Goal: Information Seeking & Learning: Learn about a topic

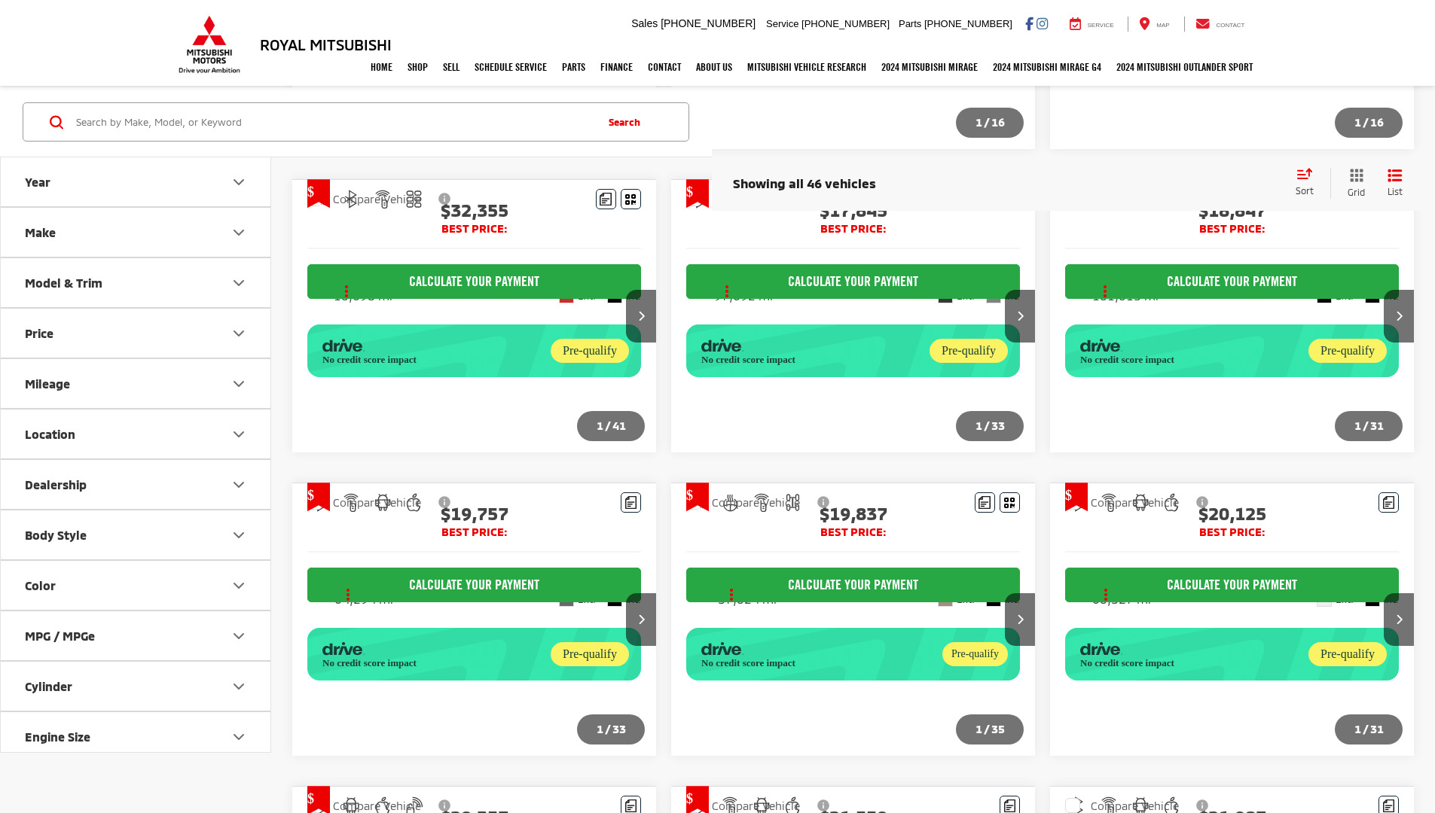
scroll to position [1266, 0]
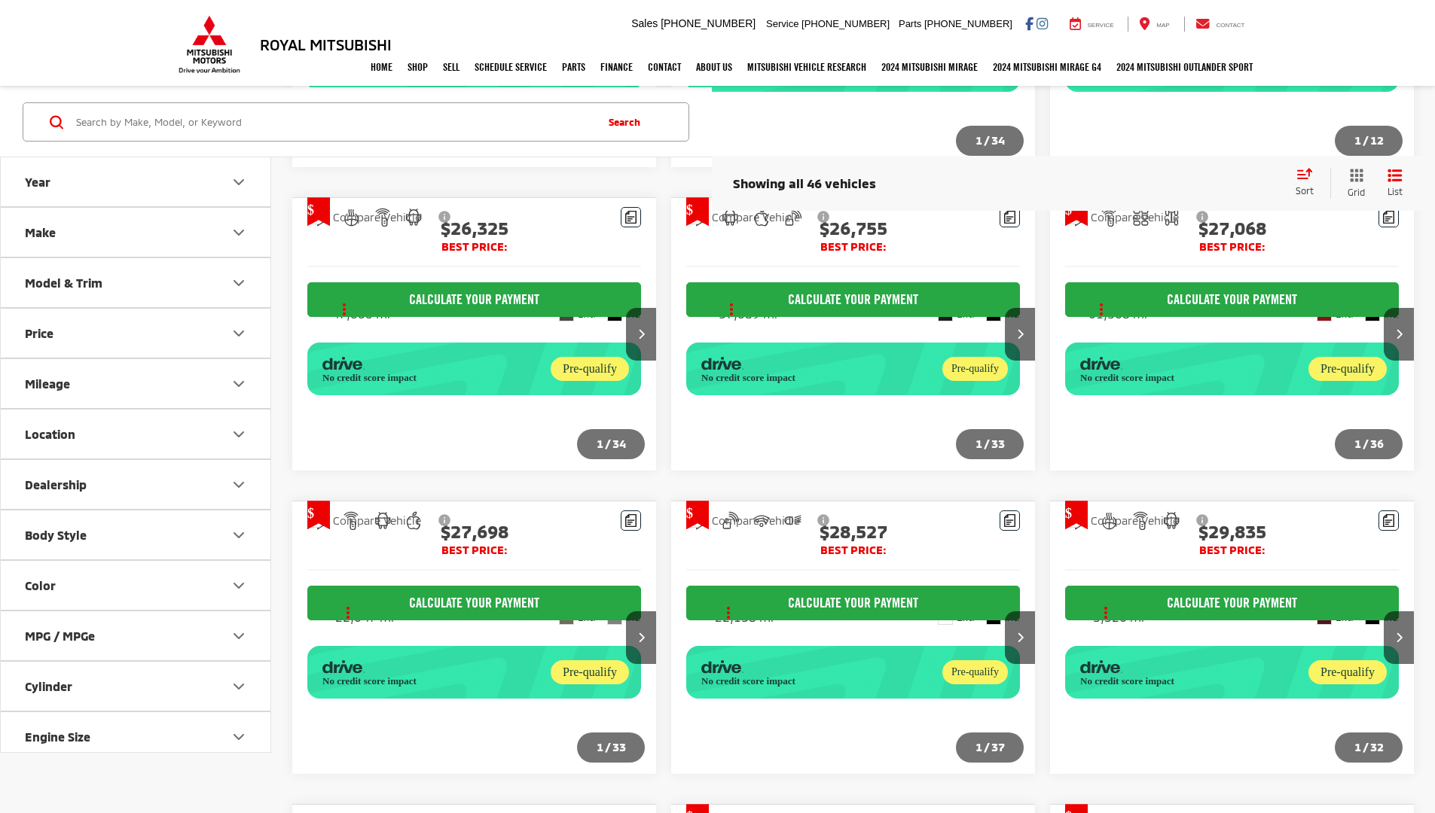
scroll to position [1236, 0]
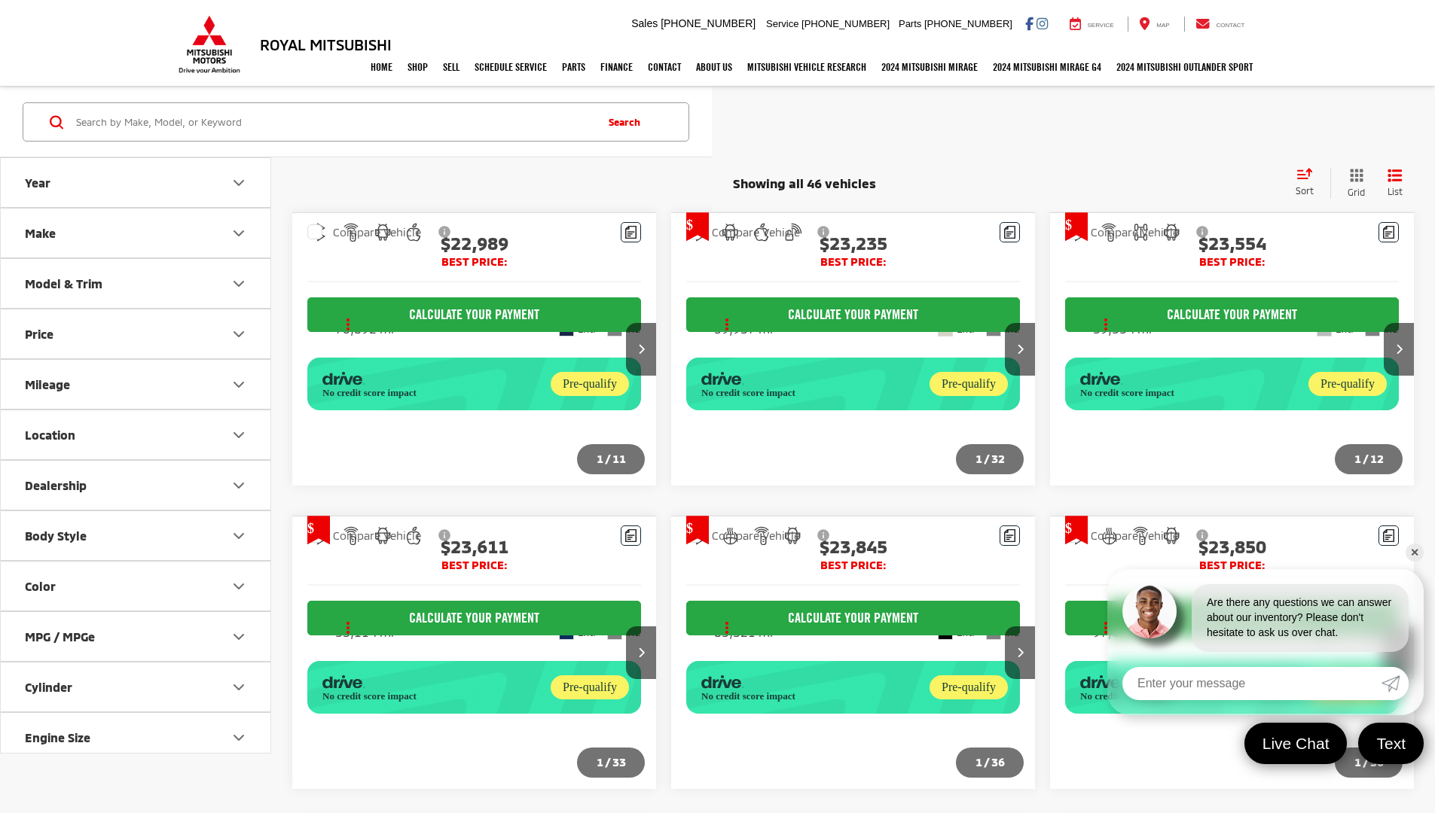
scroll to position [1236, 0]
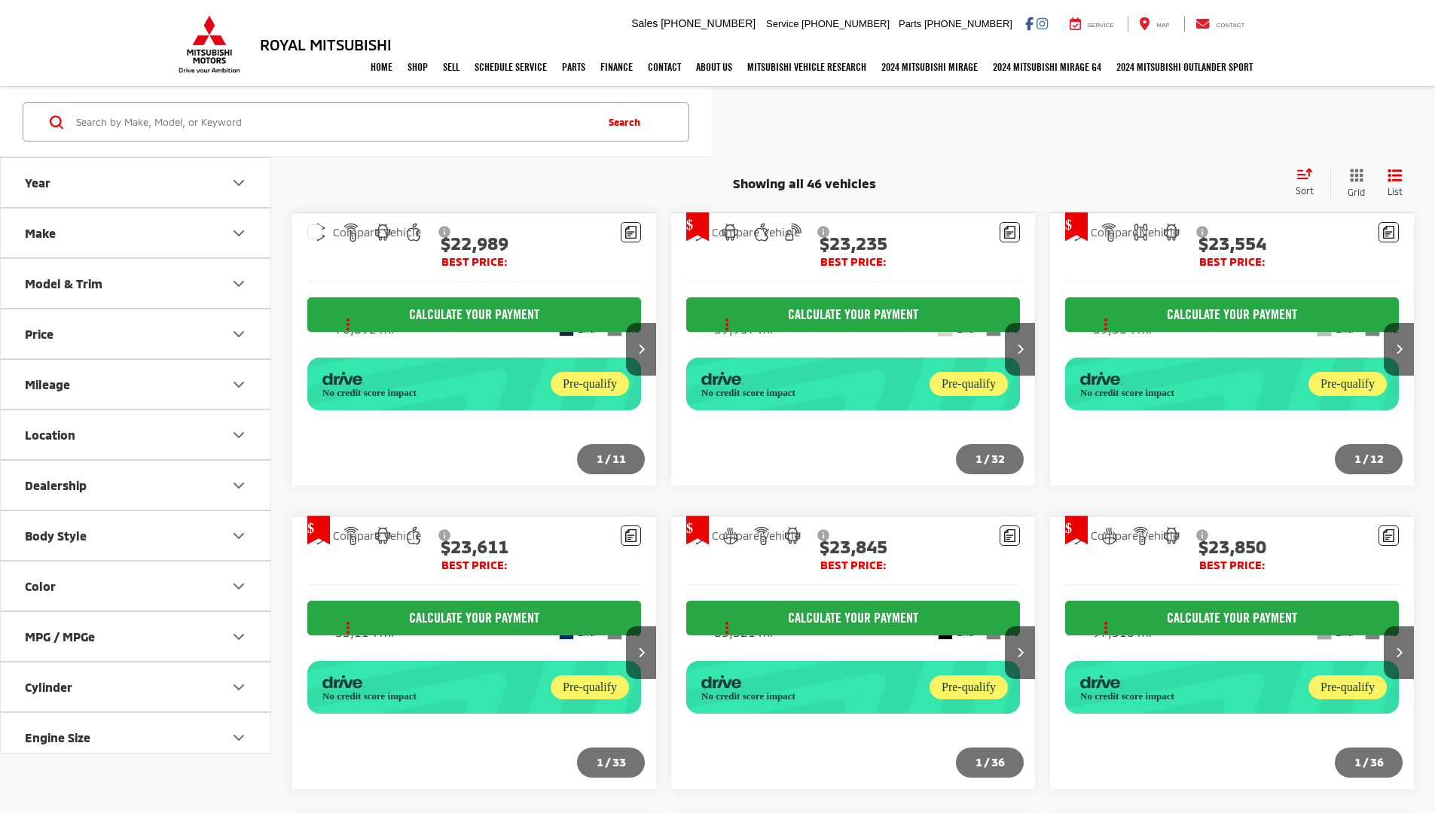
scroll to position [1236, 0]
